Goal: Communication & Community: Share content

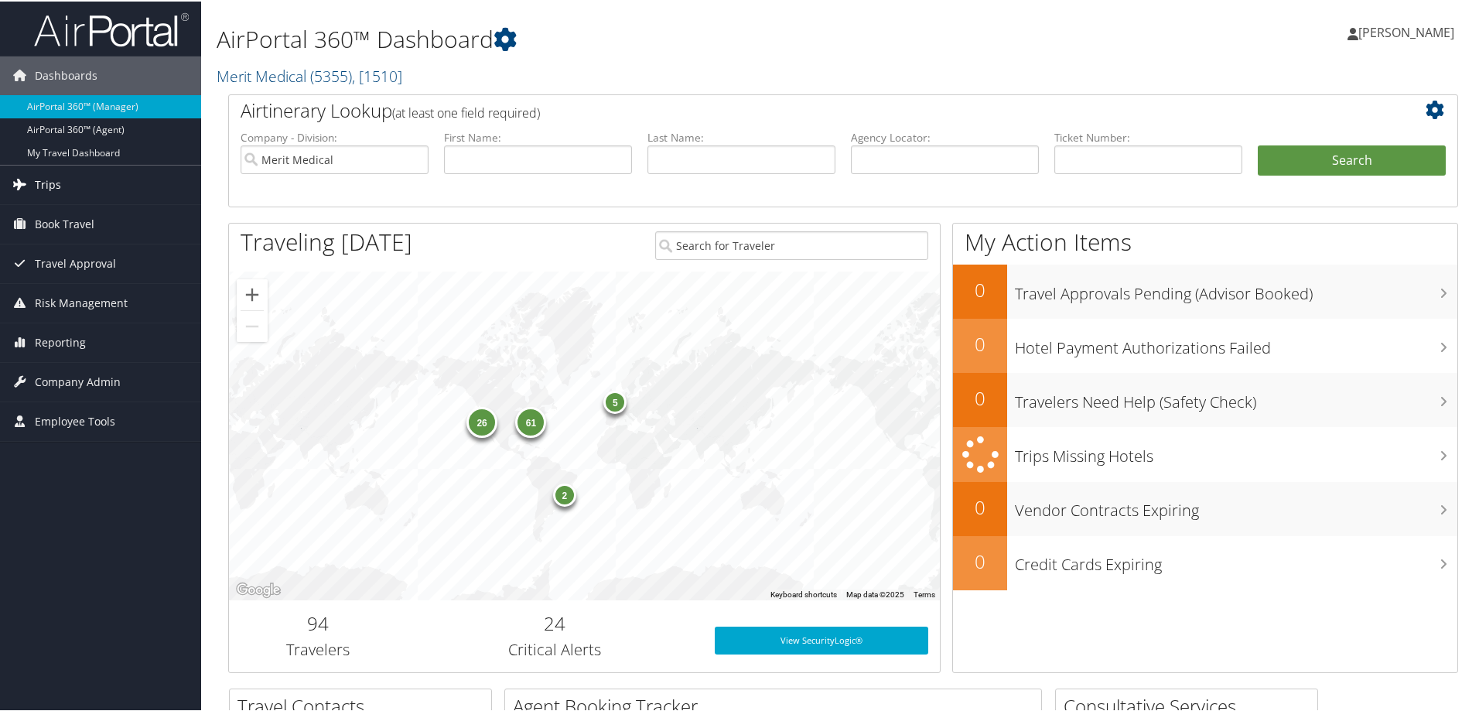
click at [86, 180] on link "Trips" at bounding box center [100, 183] width 201 height 39
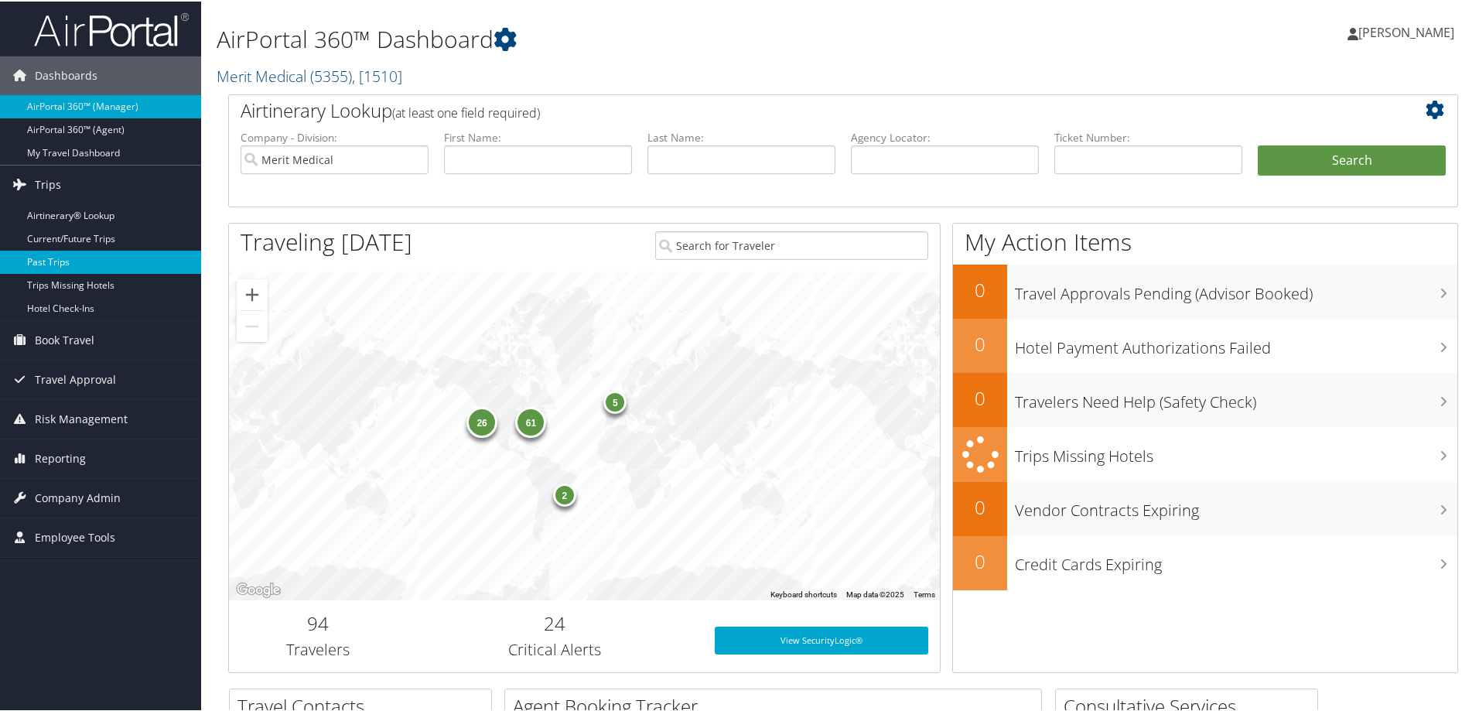
click at [85, 261] on link "Past Trips" at bounding box center [100, 260] width 201 height 23
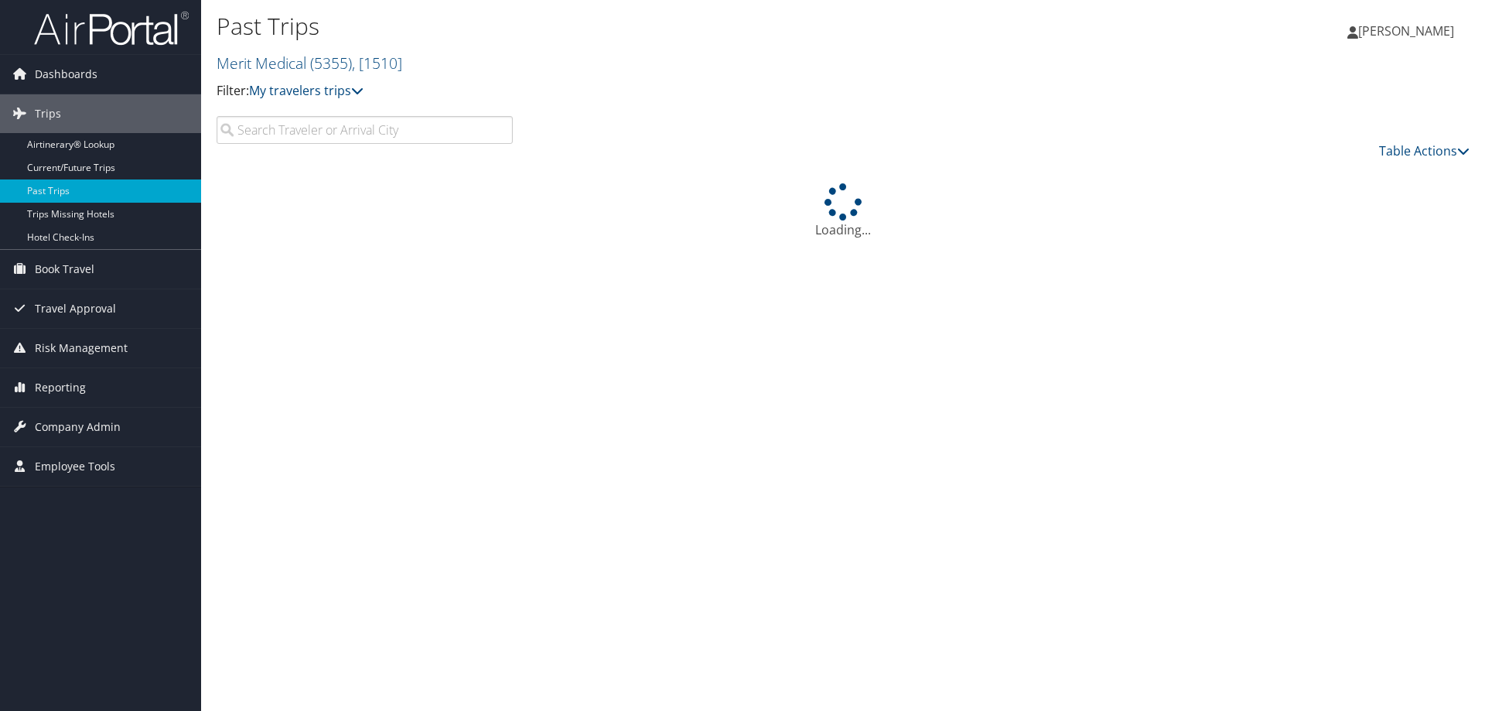
click at [282, 128] on input "search" at bounding box center [365, 130] width 296 height 28
type input "[PERSON_NAME]"
click at [263, 67] on link "Merit Medical ( 5355 ) , [ 1510 ]" at bounding box center [310, 63] width 186 height 21
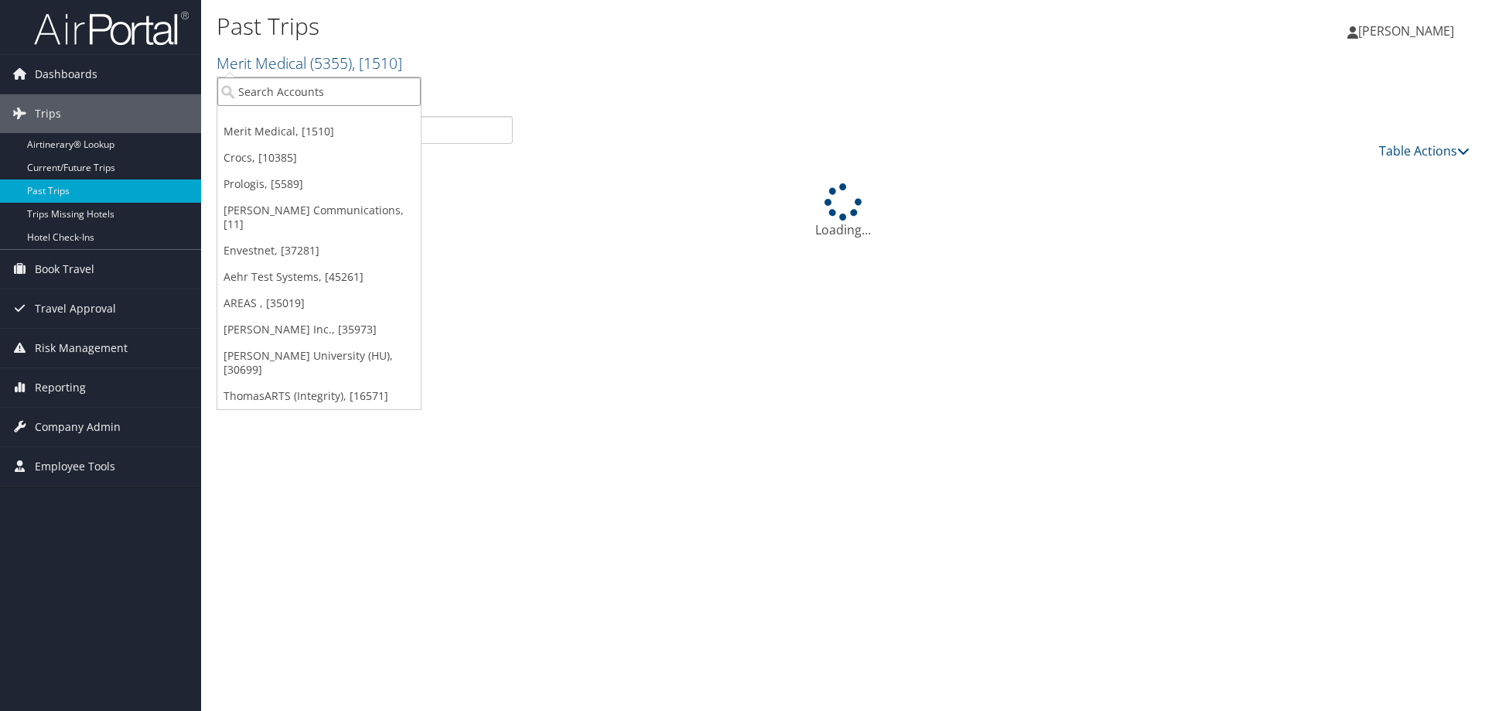
click at [267, 89] on input "search" at bounding box center [318, 91] width 203 height 29
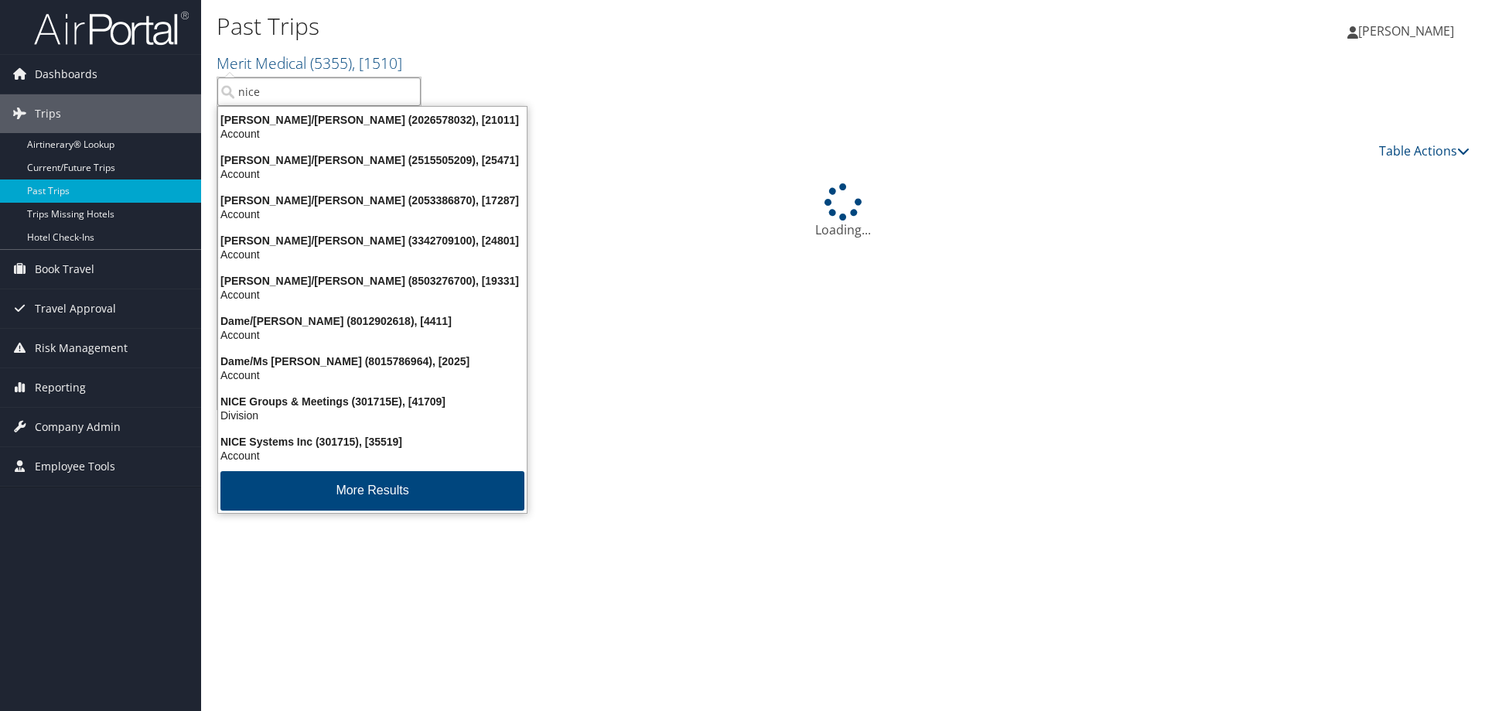
type input "nice"
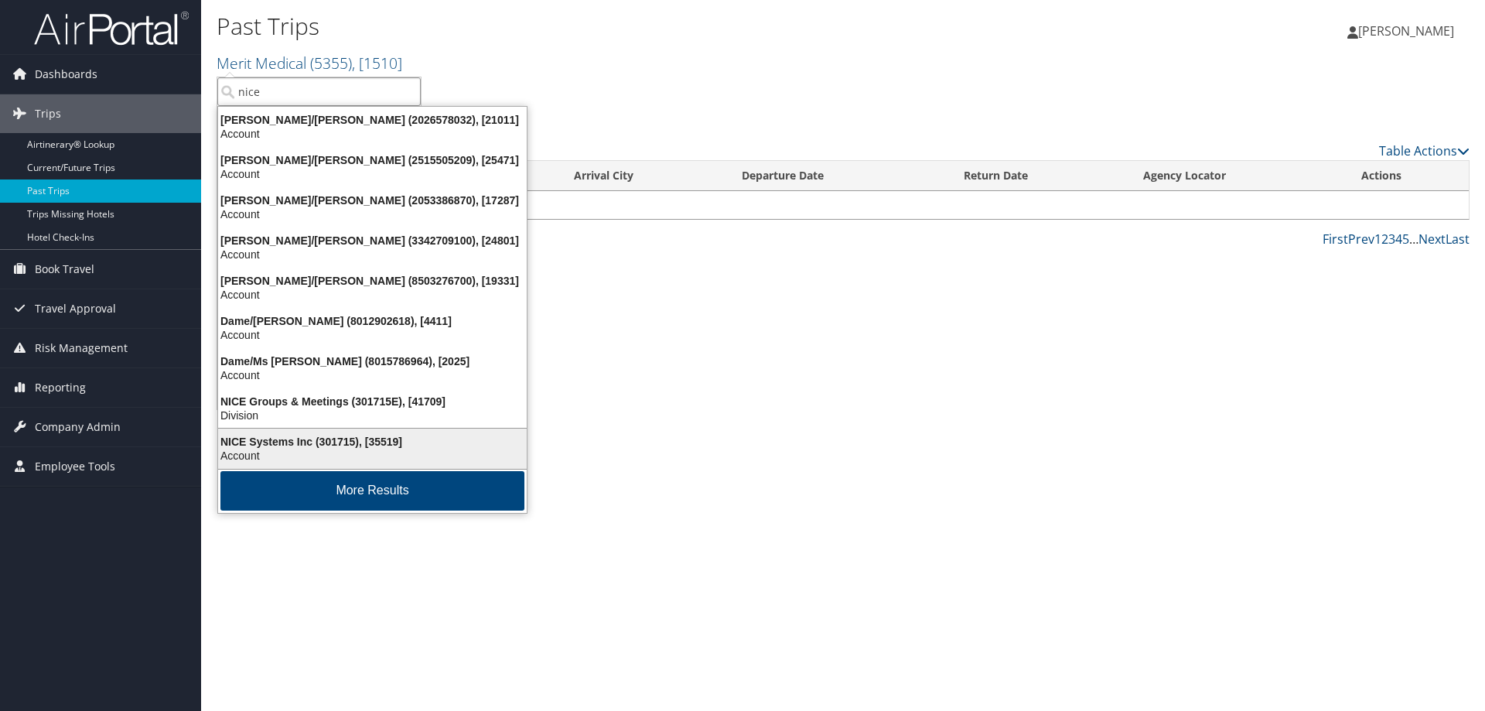
click at [278, 442] on div "NICE Systems Inc (301715), [35519]" at bounding box center [372, 442] width 327 height 14
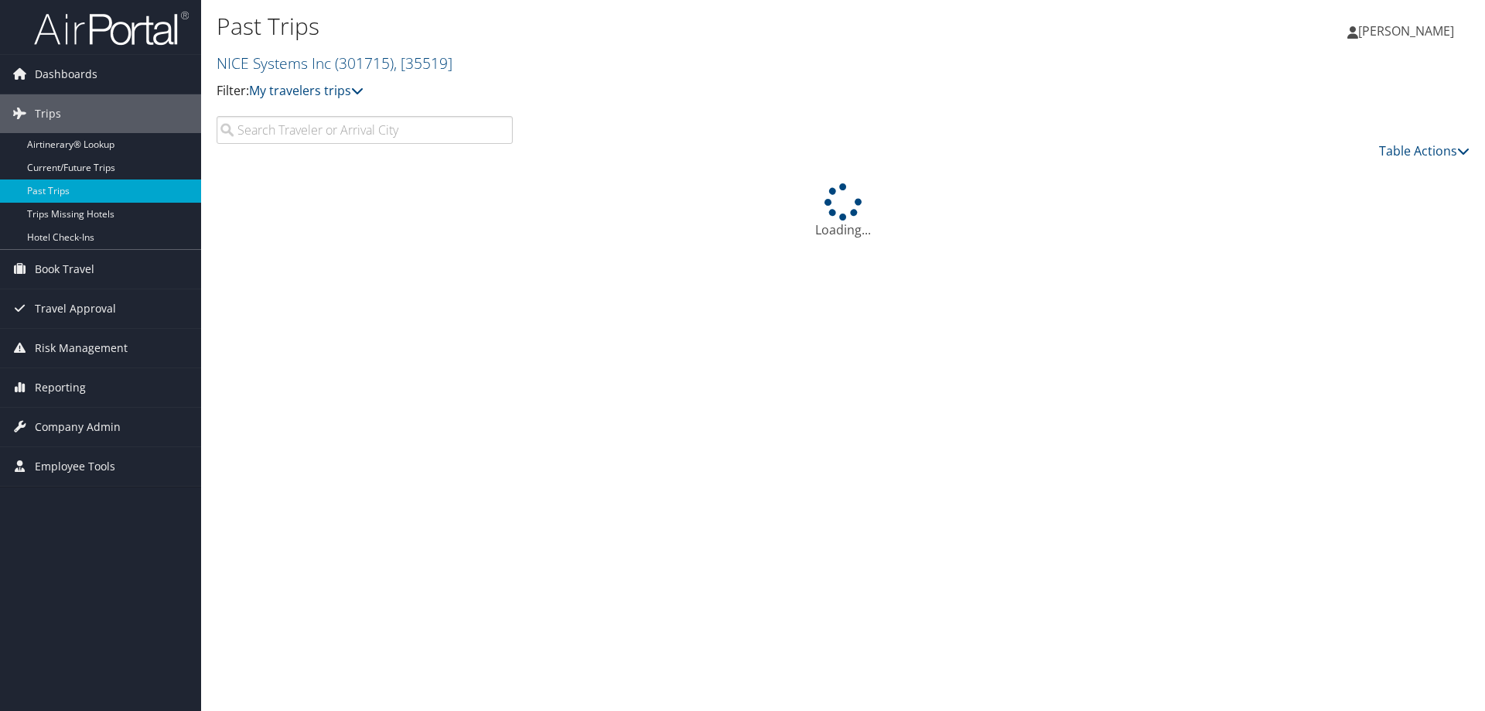
click at [296, 129] on input "search" at bounding box center [365, 130] width 296 height 28
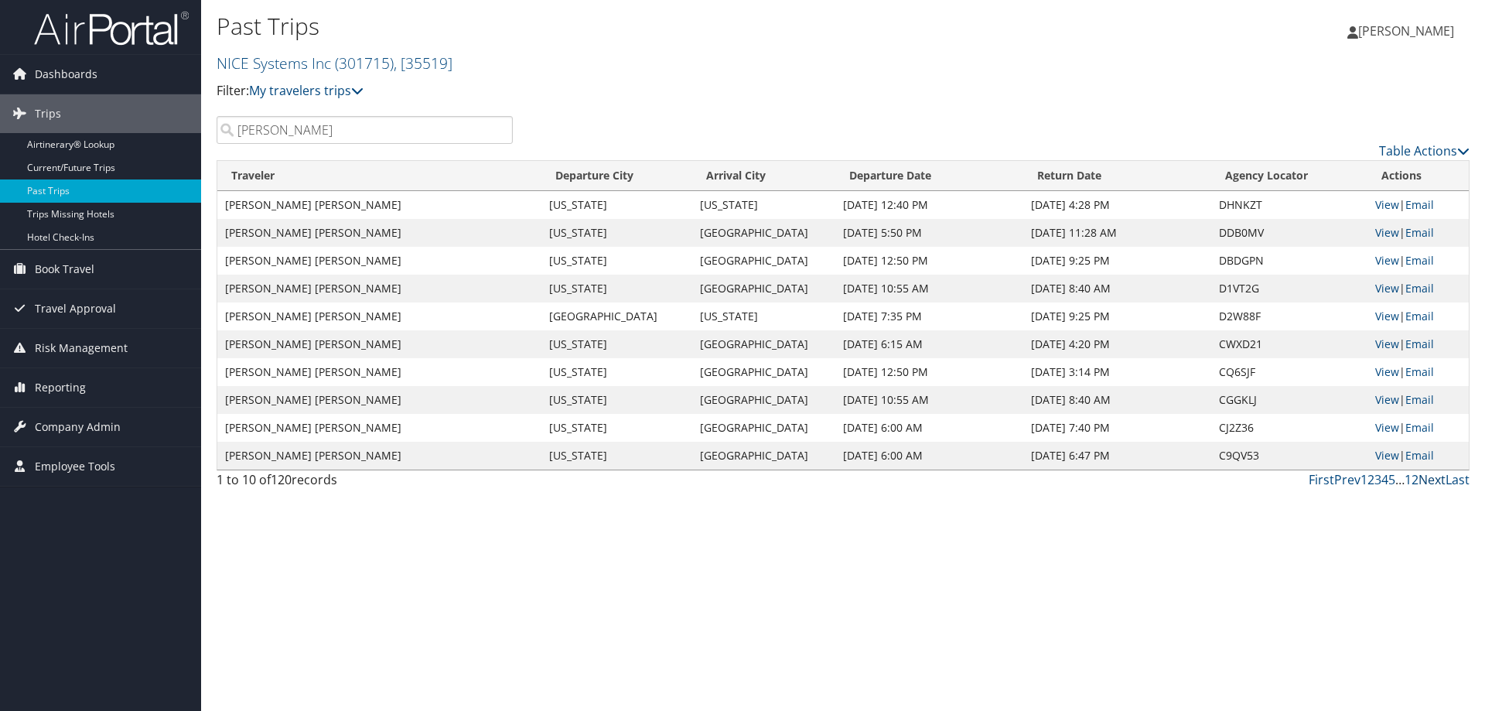
type input "[PERSON_NAME]"
click at [1435, 480] on link "Next" at bounding box center [1432, 479] width 27 height 17
click at [1435, 479] on link "Next" at bounding box center [1432, 479] width 27 height 17
click at [1351, 477] on link "Prev" at bounding box center [1347, 479] width 26 height 17
click at [263, 62] on link "NICE Systems Inc ( 301715 ) , [ 35519 ]" at bounding box center [335, 63] width 236 height 21
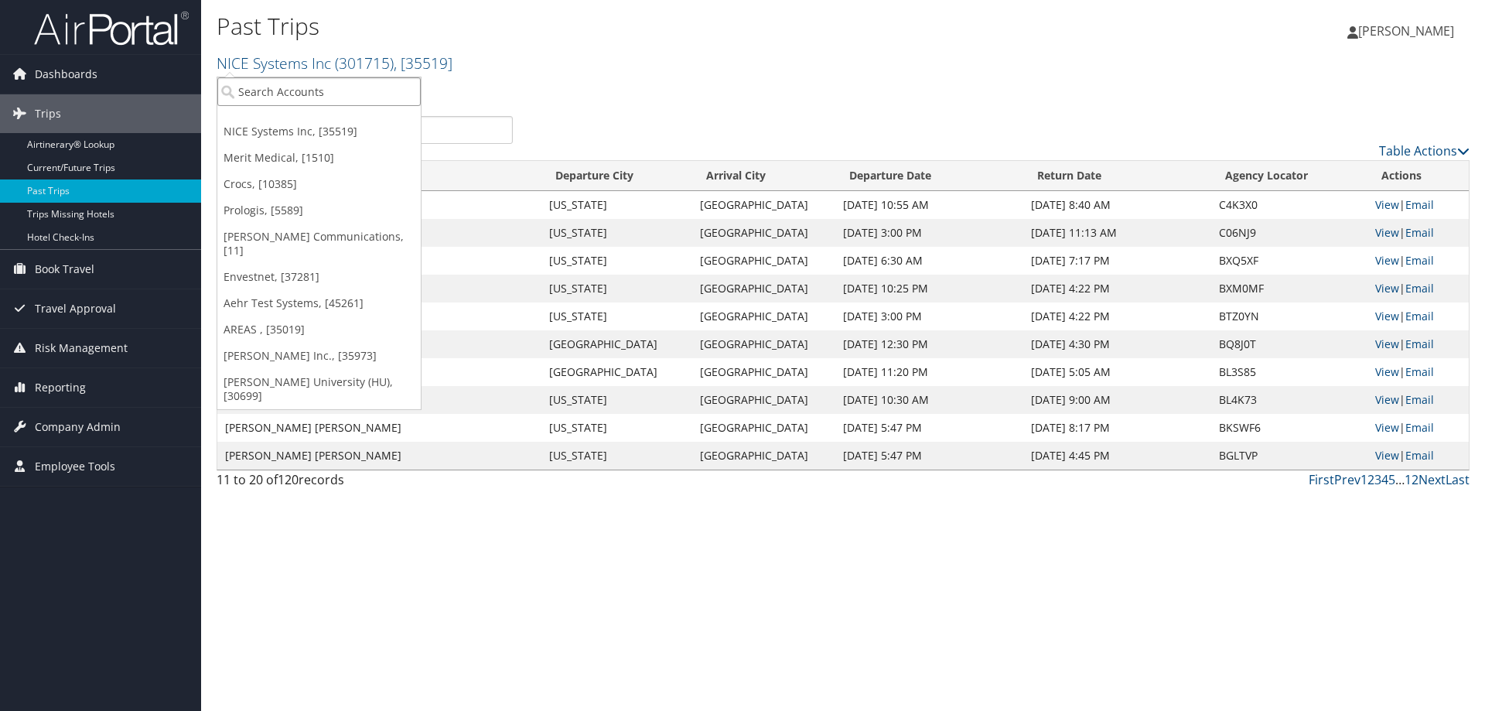
click at [272, 90] on input "search" at bounding box center [318, 91] width 203 height 29
type input "nice"
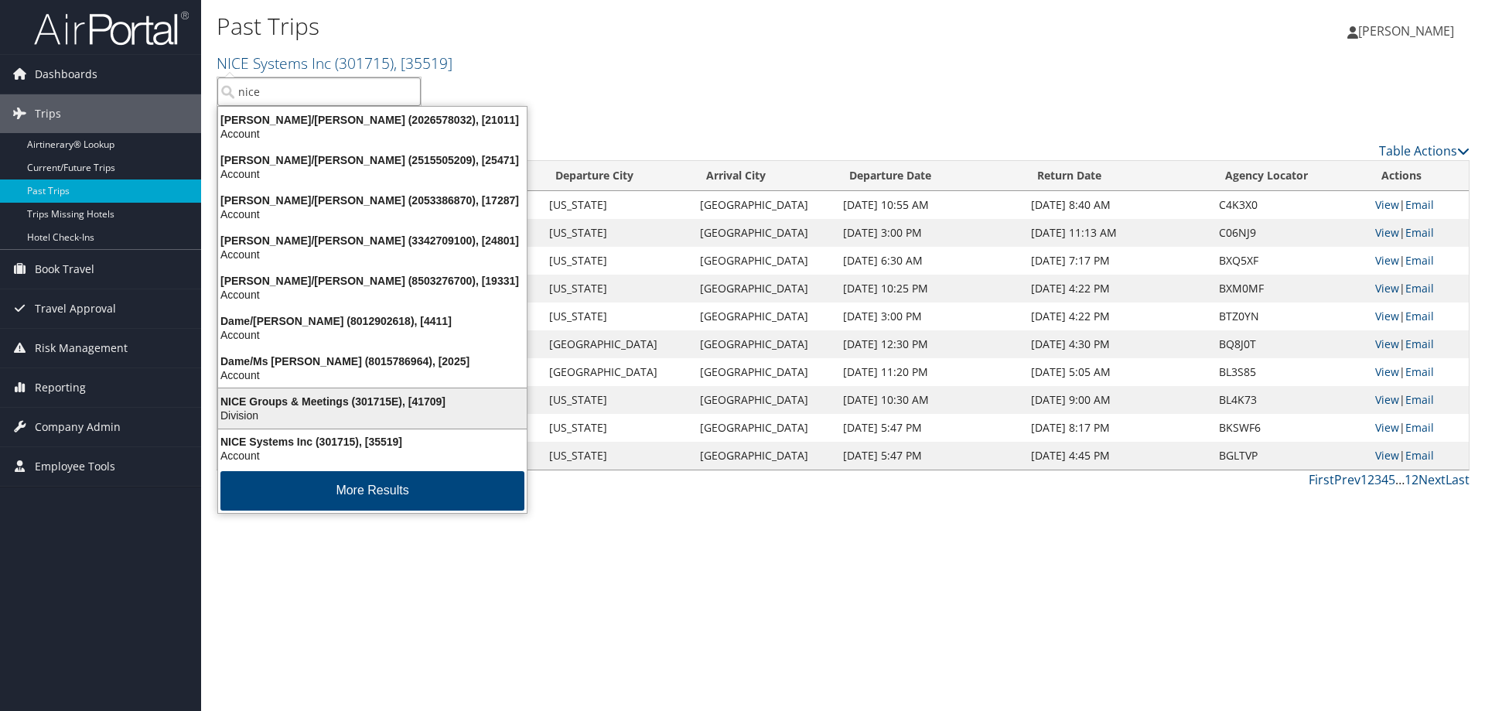
click at [343, 403] on div "NICE Groups & Meetings (301715E), [41709]" at bounding box center [372, 402] width 327 height 14
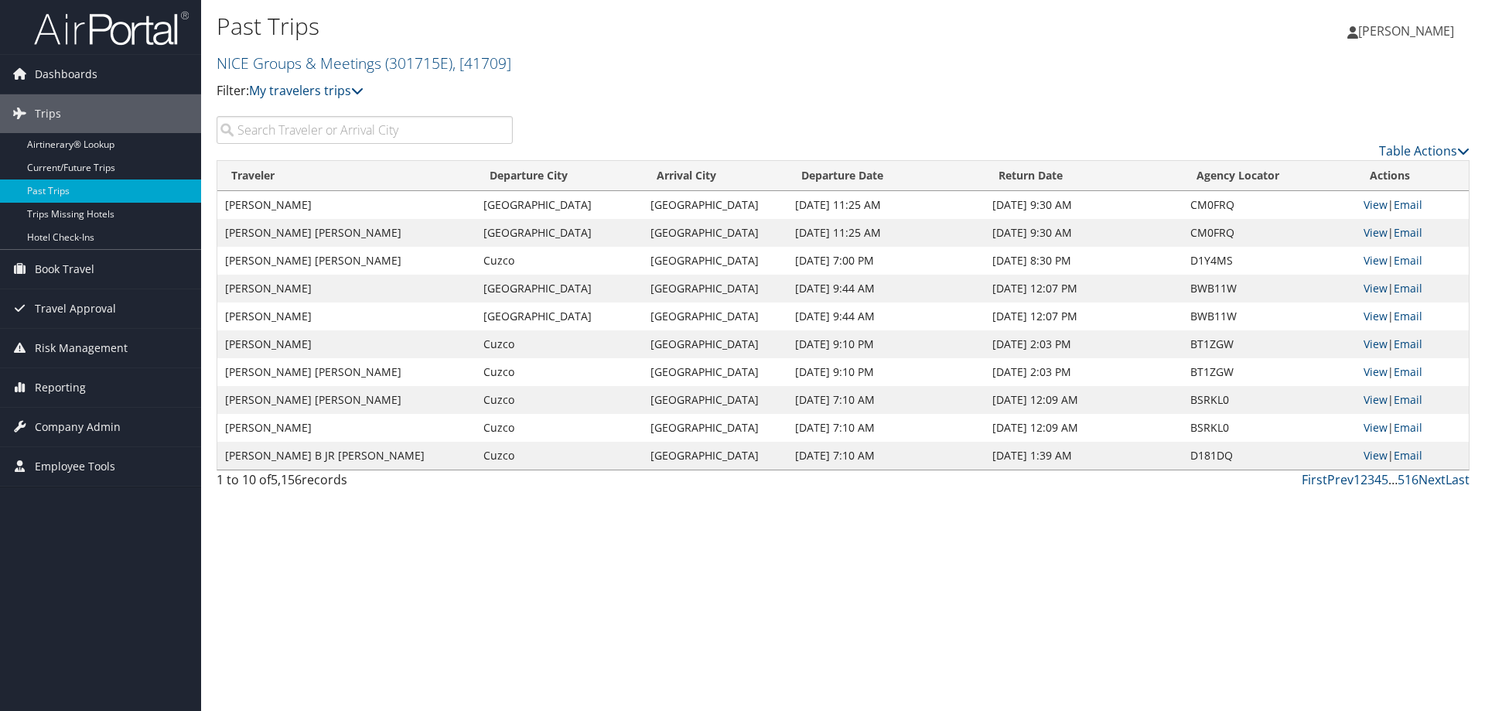
click at [332, 133] on input "search" at bounding box center [365, 130] width 296 height 28
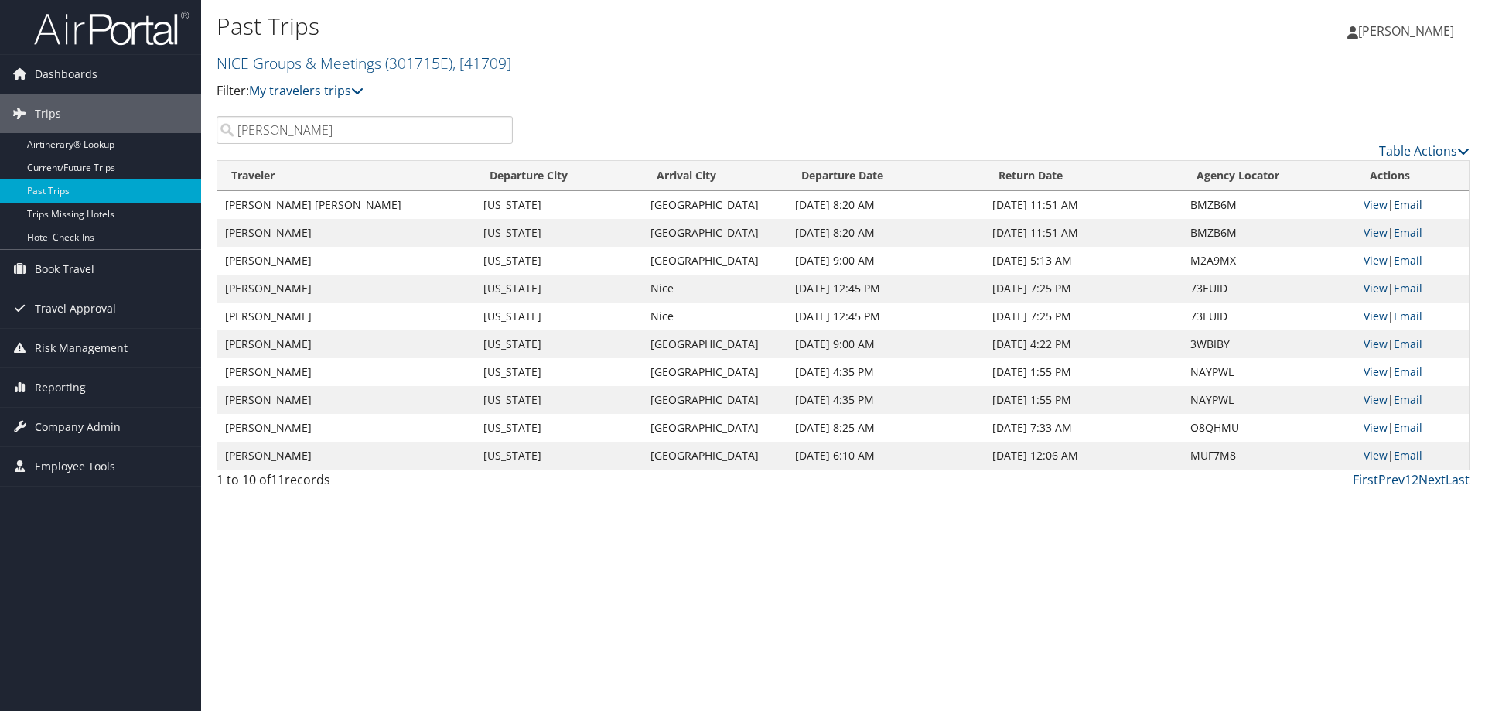
type input "[PERSON_NAME]"
click at [1423, 200] on link "Email" at bounding box center [1408, 204] width 29 height 15
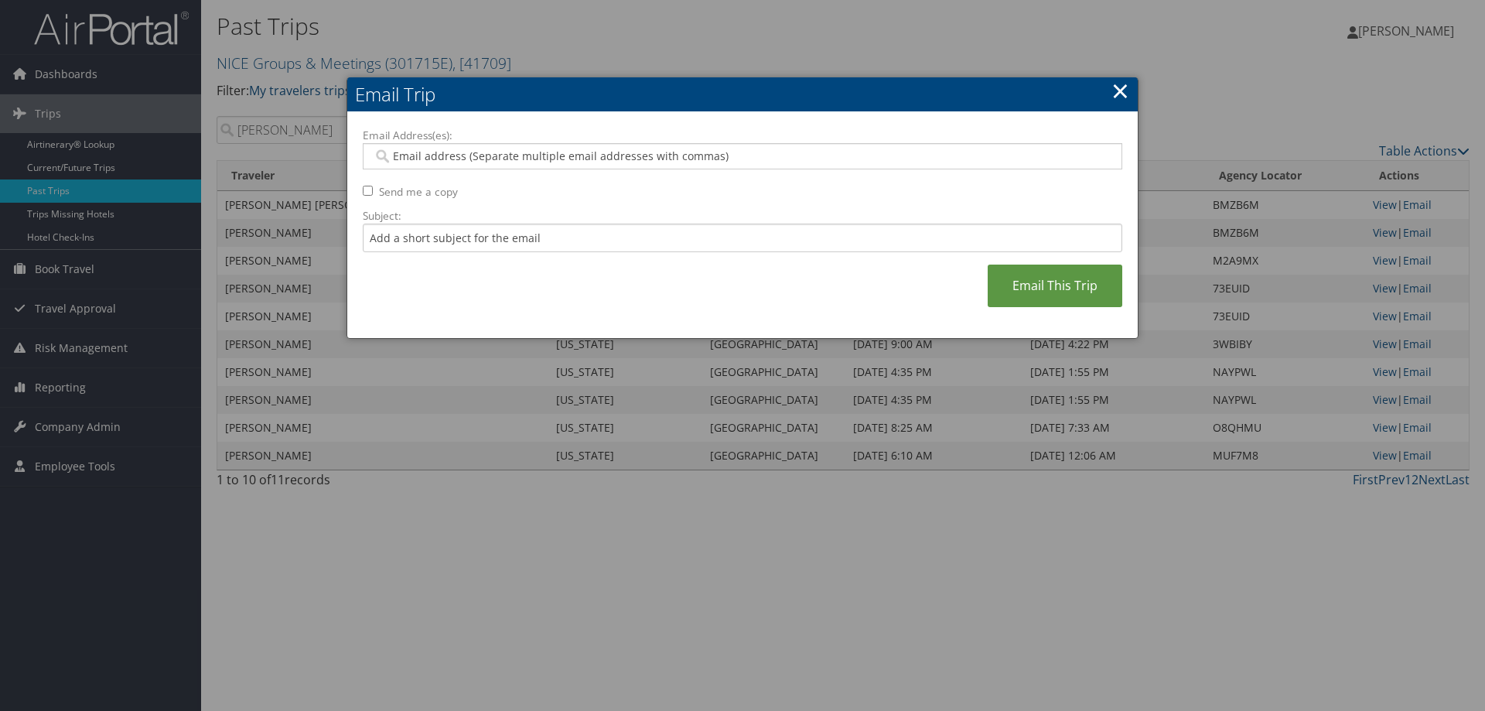
click at [507, 152] on input "Email Address(es):" at bounding box center [742, 156] width 739 height 15
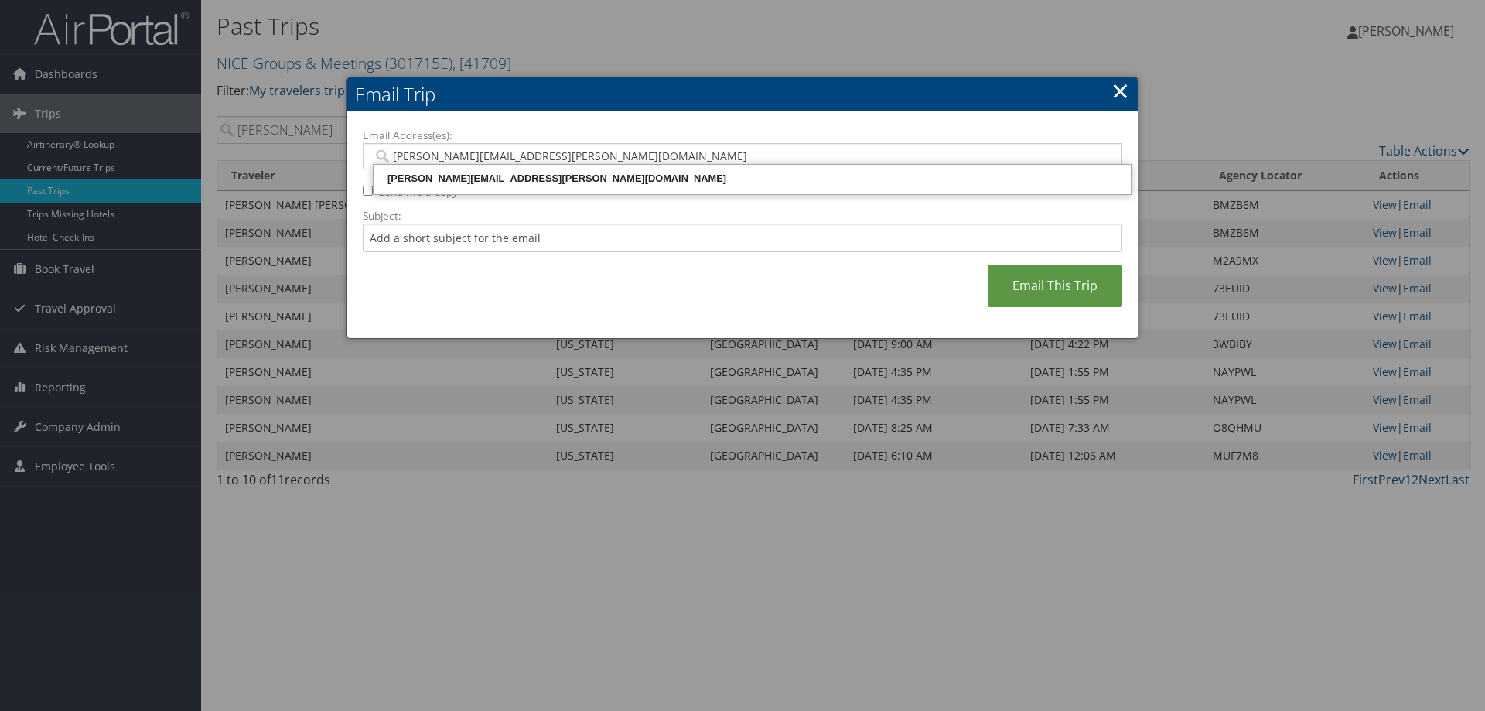
type input "diane.lombardo@nice.com"
click at [494, 184] on div "DIANE.LOMBARDO@NICE.COM" at bounding box center [752, 178] width 753 height 15
type input "DIANE.LOMBARDO@NICE.COM"
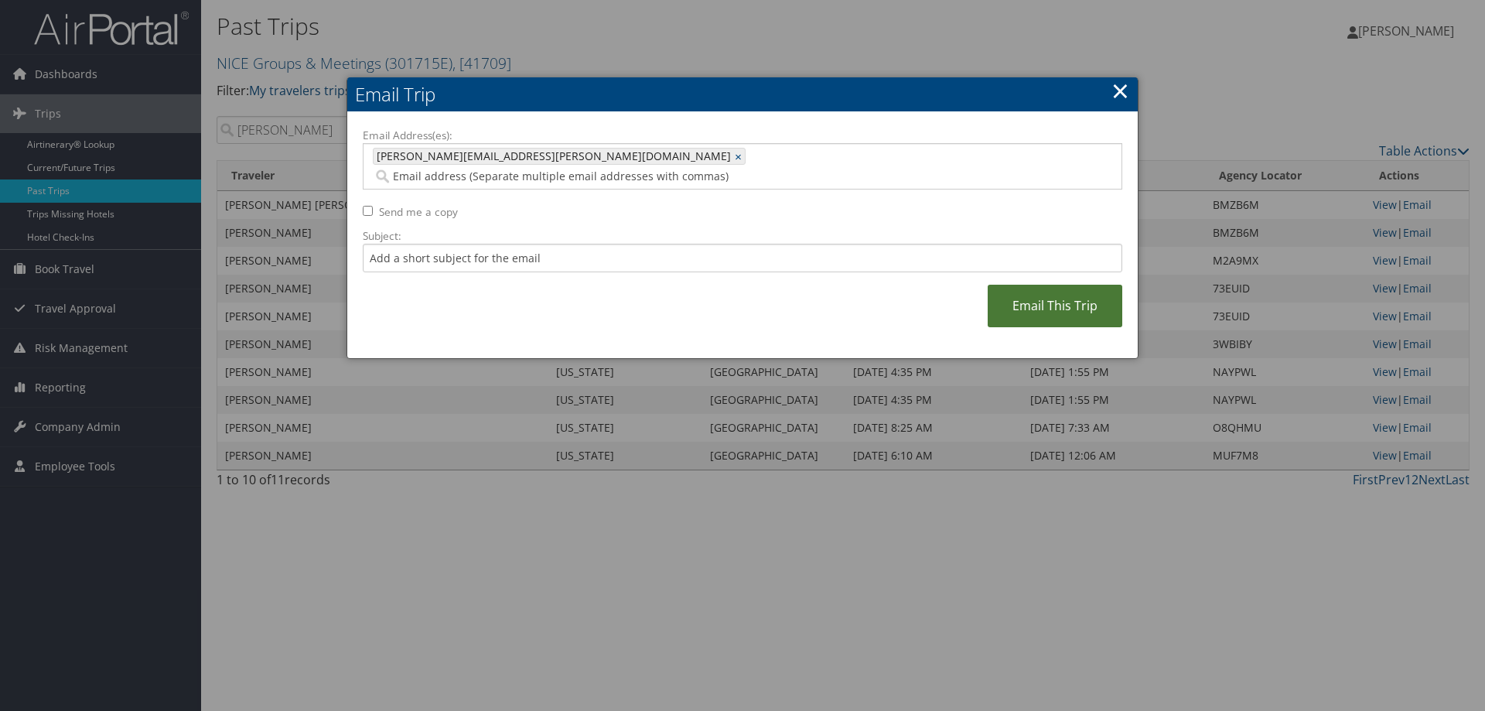
click at [1037, 288] on link "Email This Trip" at bounding box center [1055, 306] width 135 height 43
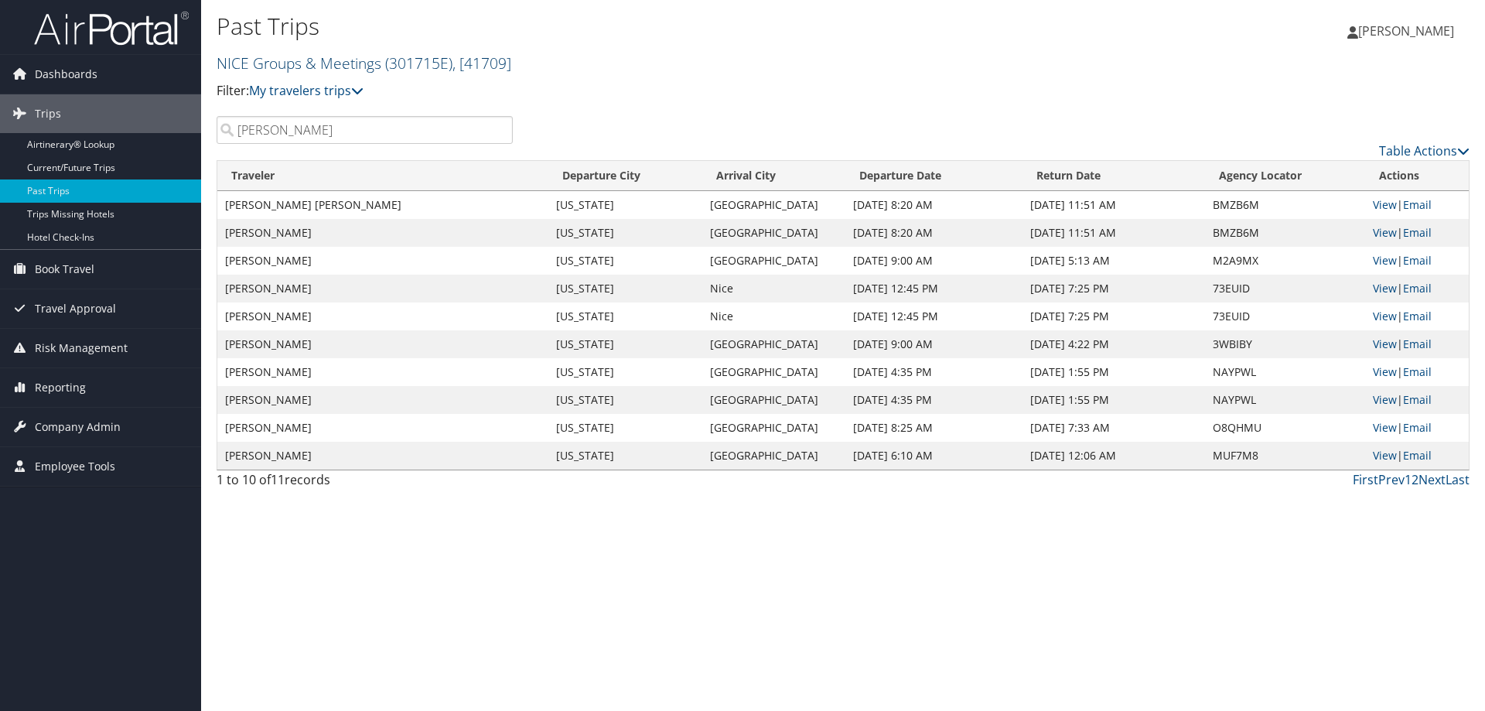
click at [272, 60] on link "NICE Groups & Meetings ( 301715E ) , [ 41709 ]" at bounding box center [364, 63] width 295 height 21
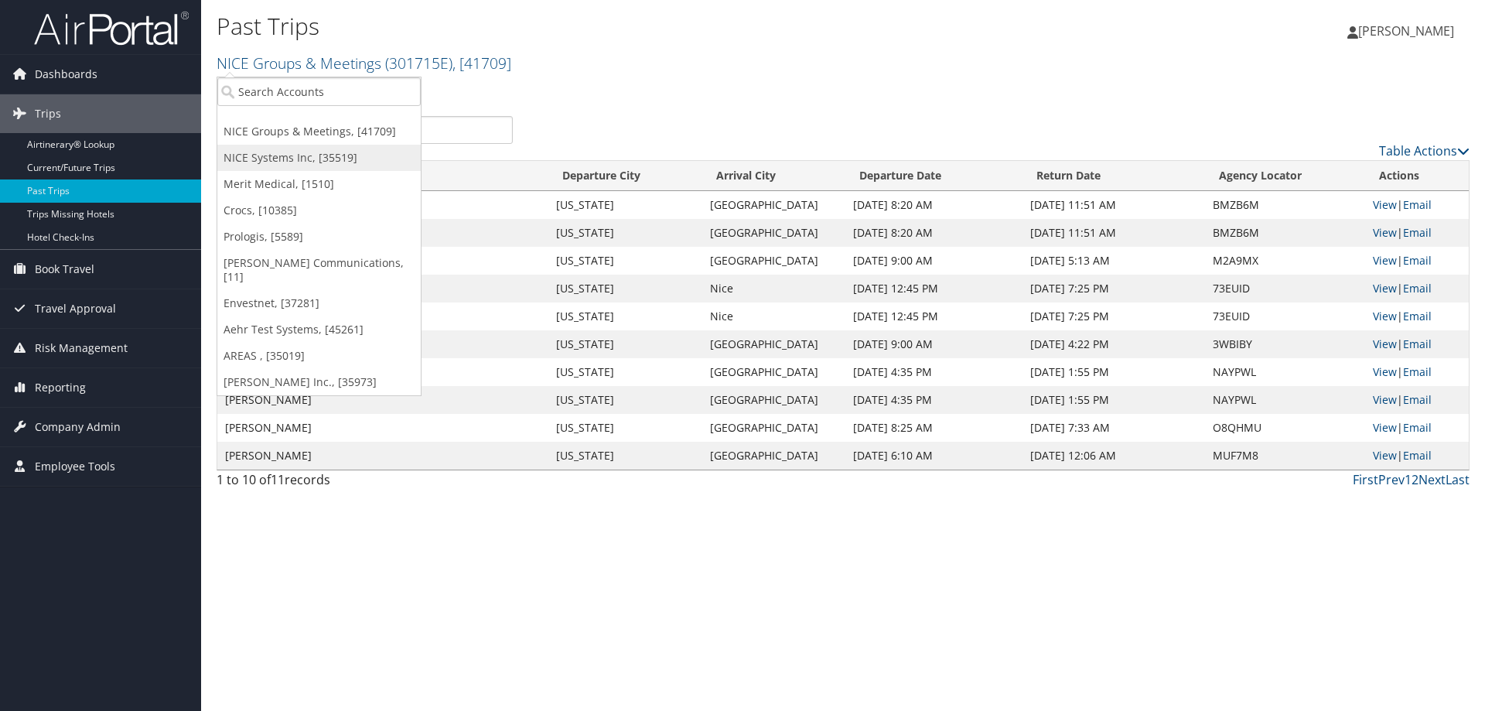
click at [262, 150] on link "NICE Systems Inc, [35519]" at bounding box center [318, 158] width 203 height 26
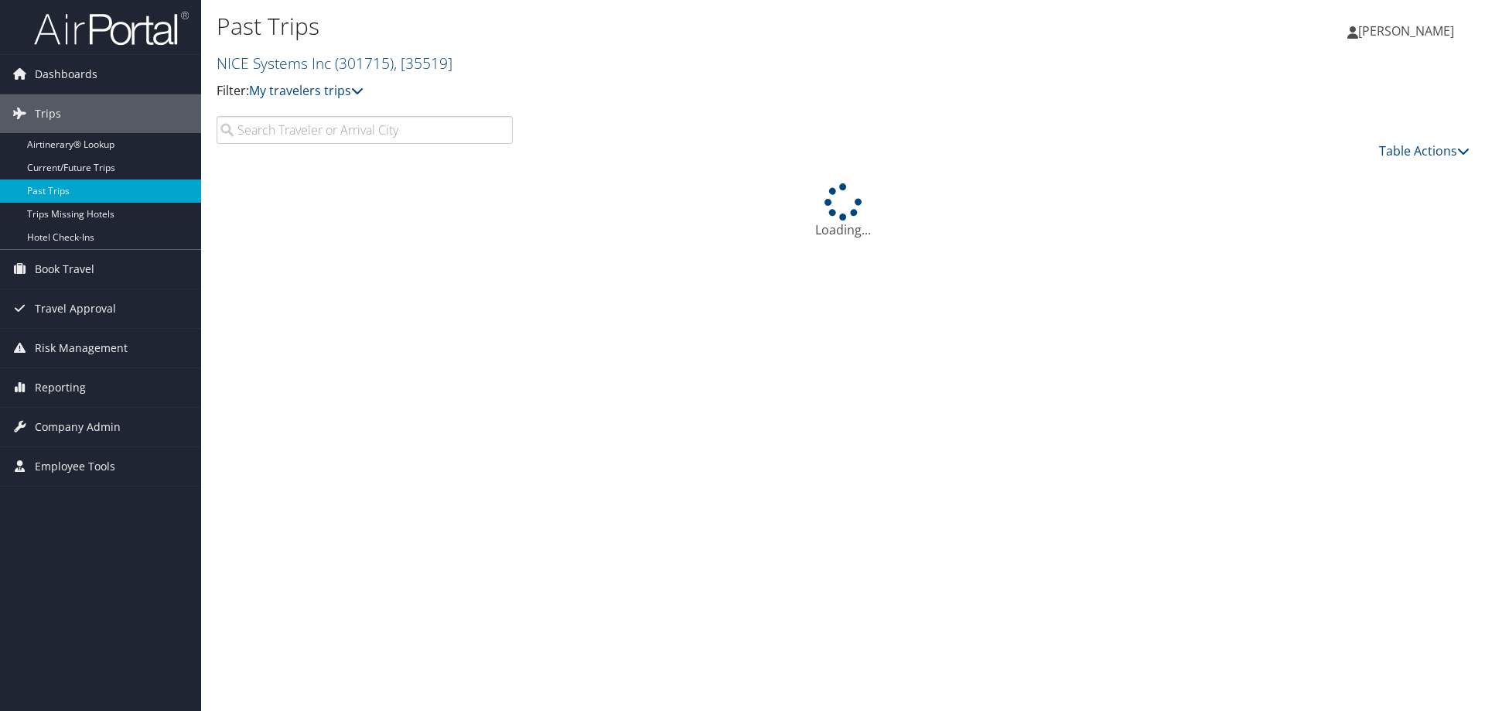
click at [285, 128] on input "search" at bounding box center [365, 130] width 296 height 28
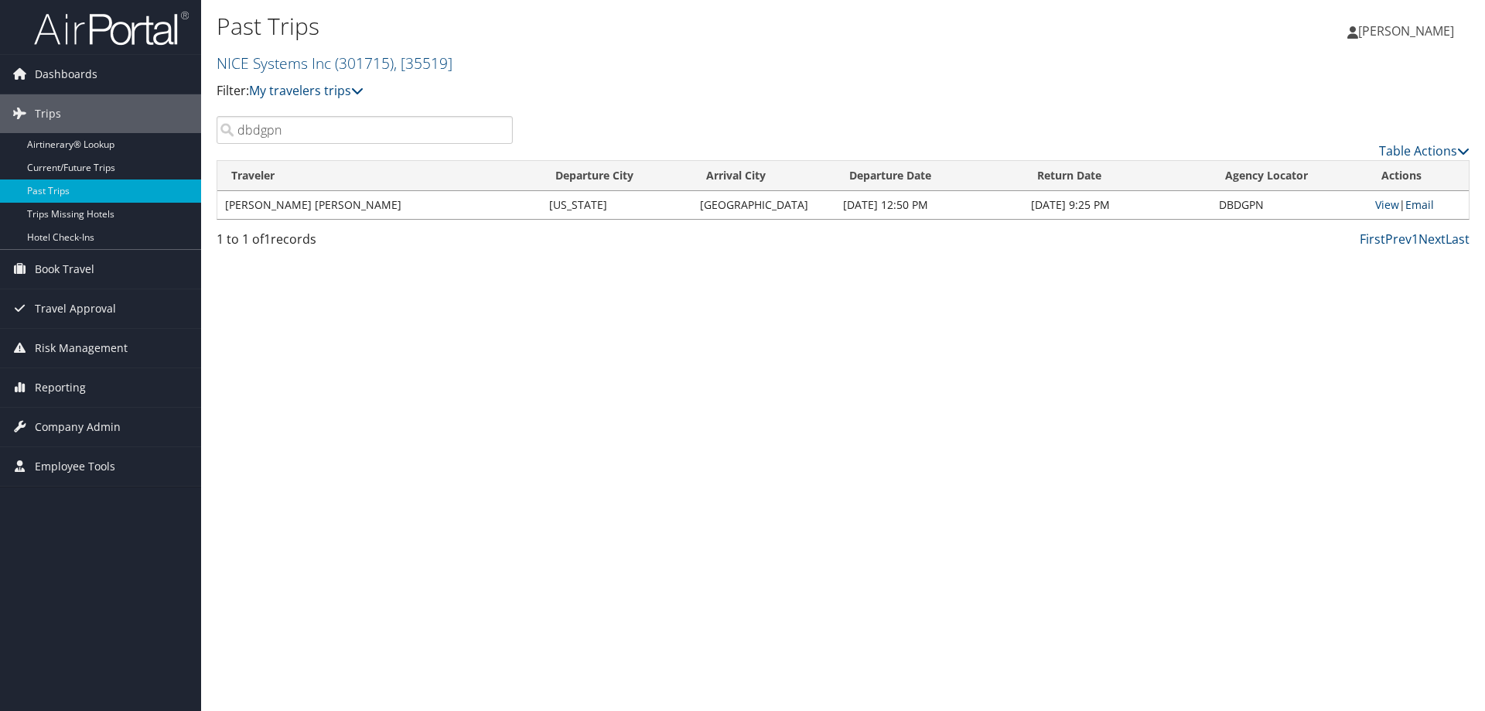
type input "dbdgpn"
click at [1420, 201] on link "Email" at bounding box center [1420, 204] width 29 height 15
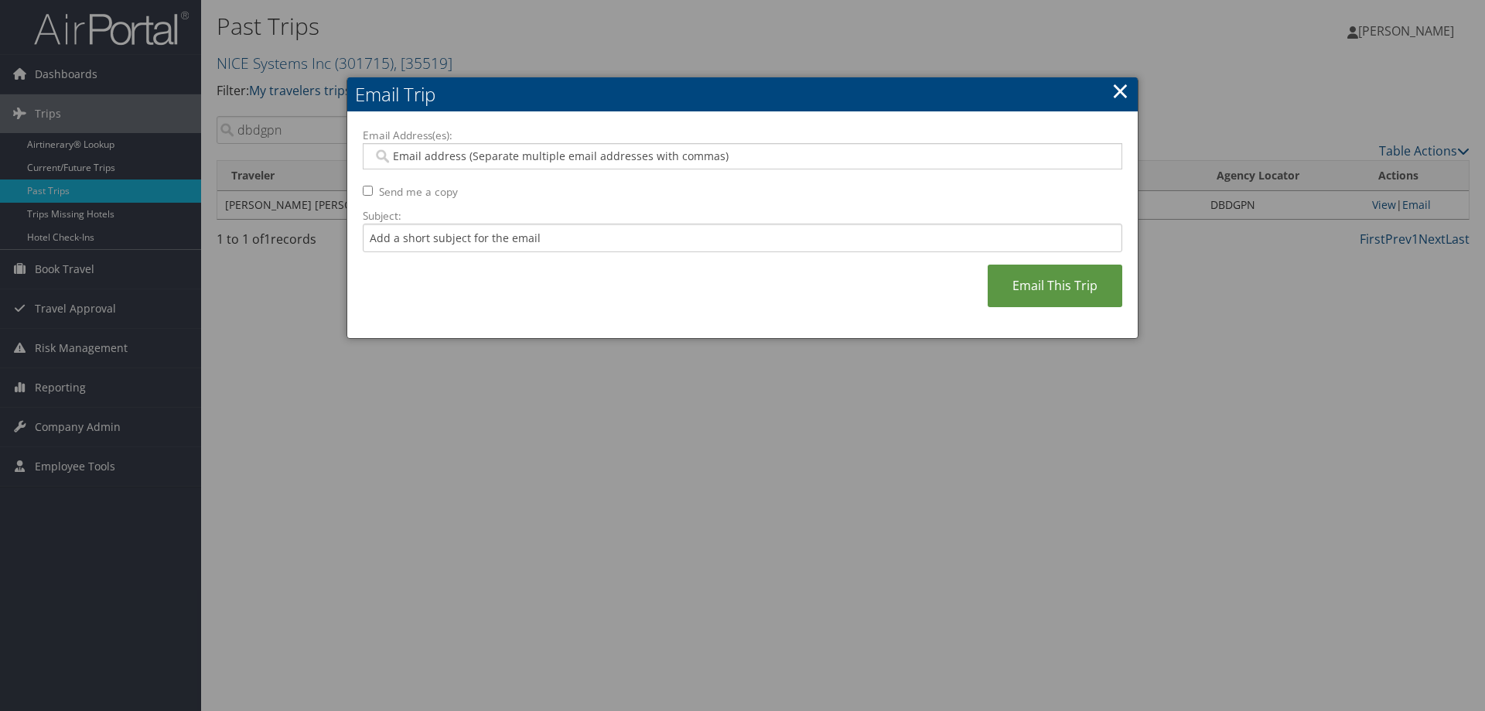
click at [525, 154] on input "Email Address(es):" at bounding box center [742, 156] width 739 height 15
type input "[PERSON_NAME].[PERSON_NAME]"
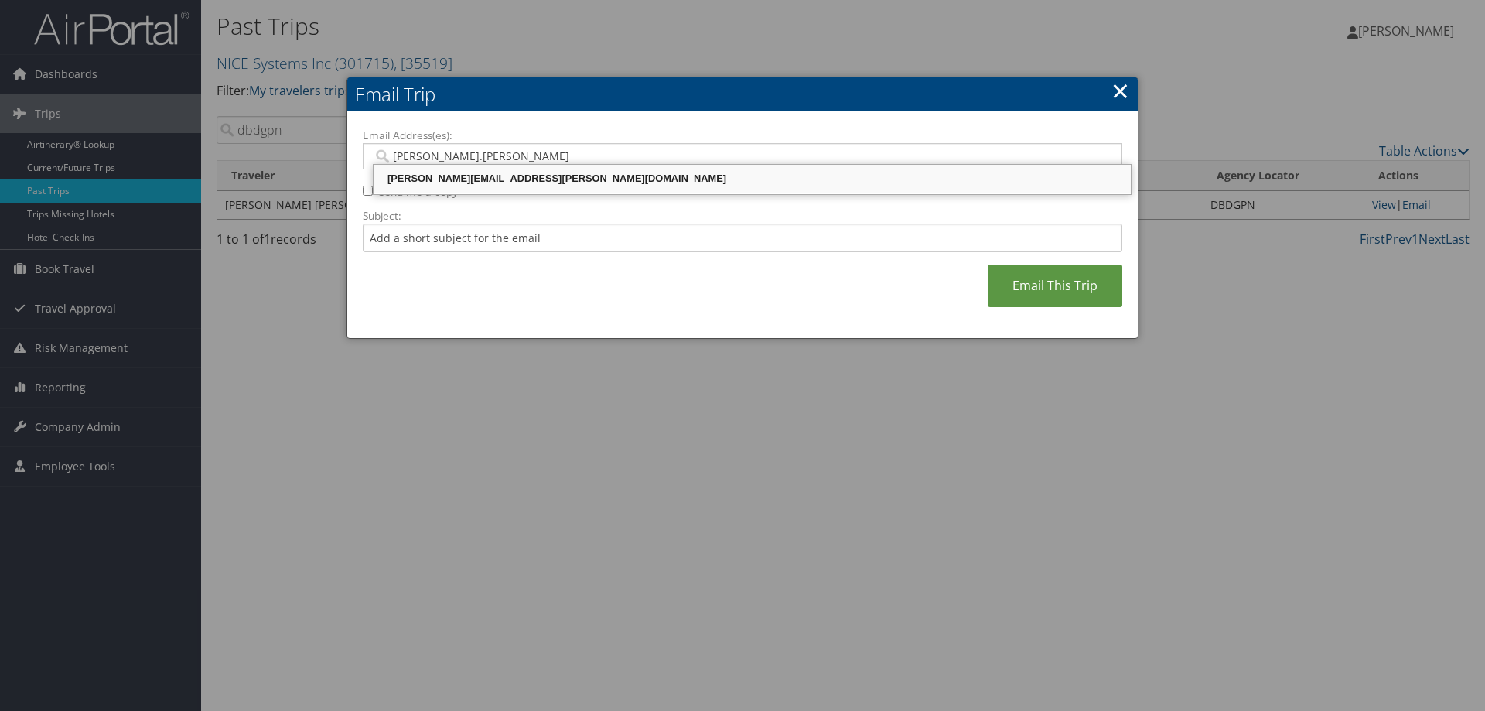
click at [511, 179] on div "[PERSON_NAME][EMAIL_ADDRESS][PERSON_NAME][DOMAIN_NAME]" at bounding box center [752, 178] width 753 height 15
type input "[PERSON_NAME][EMAIL_ADDRESS][PERSON_NAME][DOMAIN_NAME]"
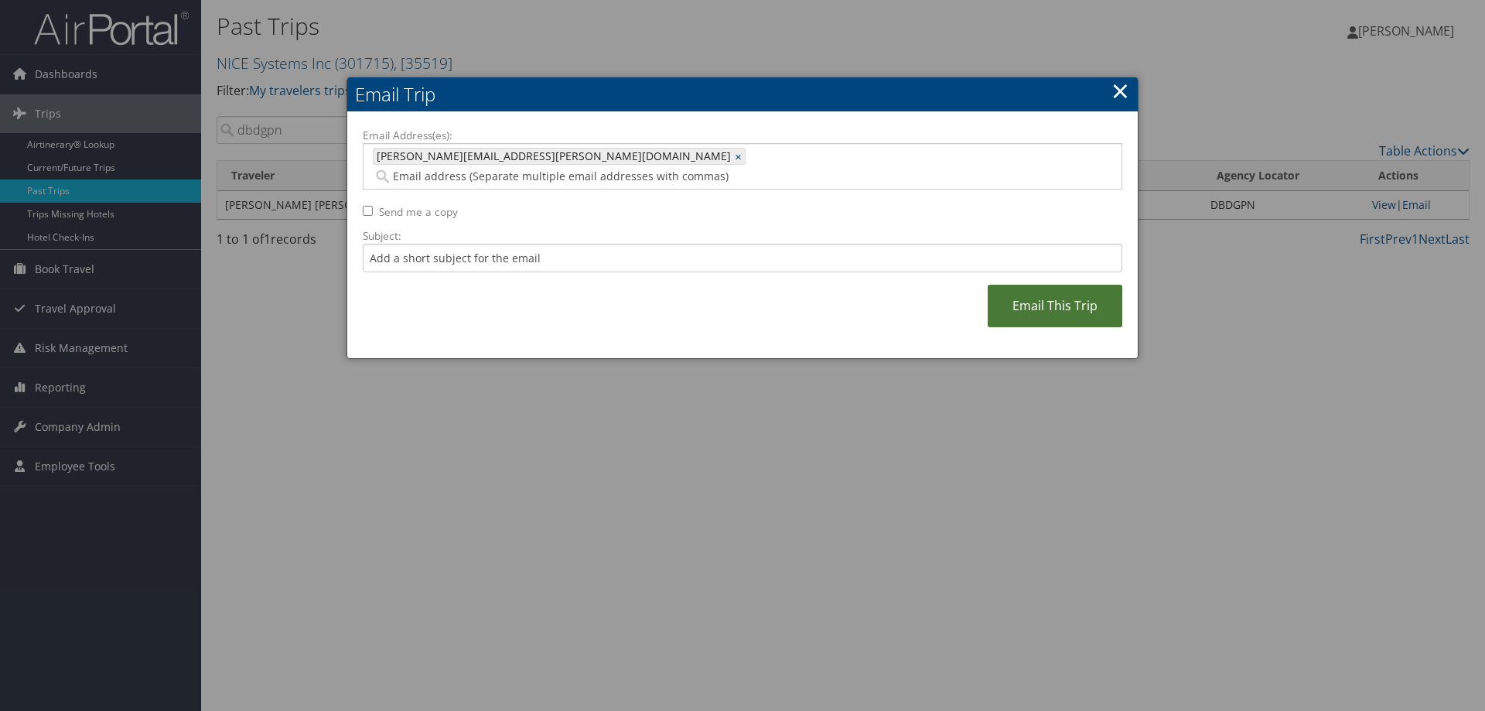
click at [1034, 288] on link "Email This Trip" at bounding box center [1055, 306] width 135 height 43
